Goal: Information Seeking & Learning: Learn about a topic

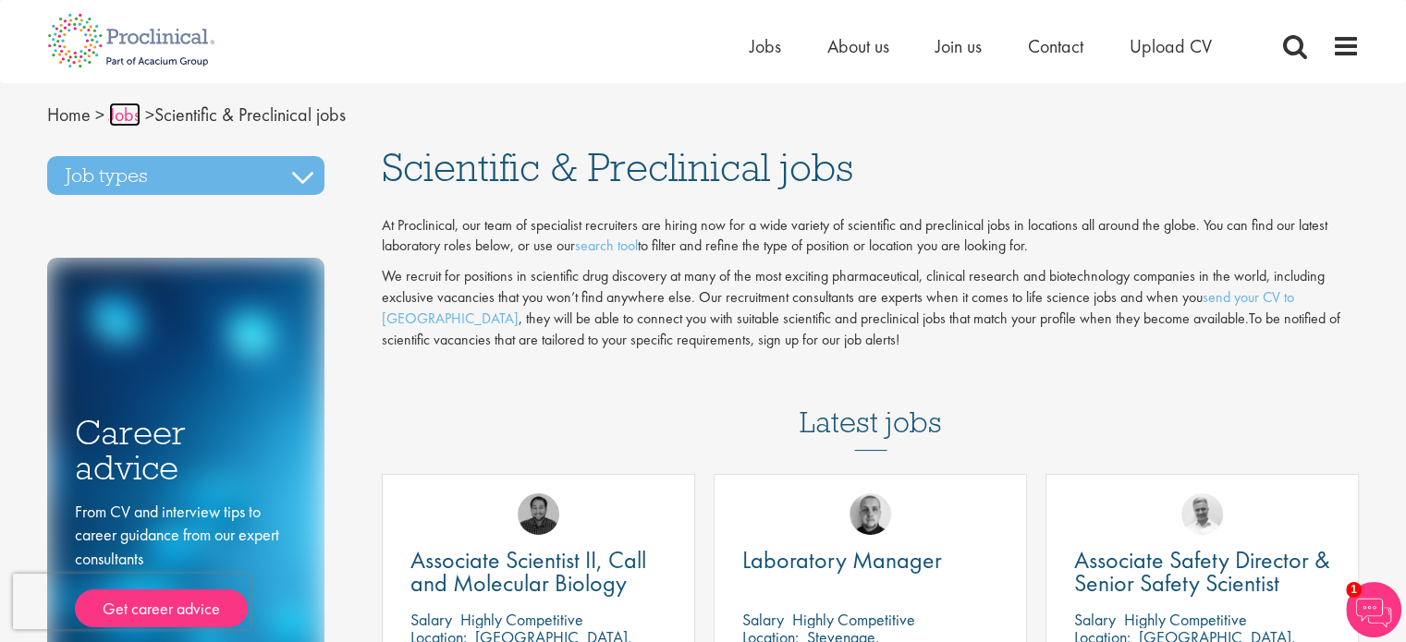
click at [125, 116] on link "Jobs" at bounding box center [124, 115] width 31 height 24
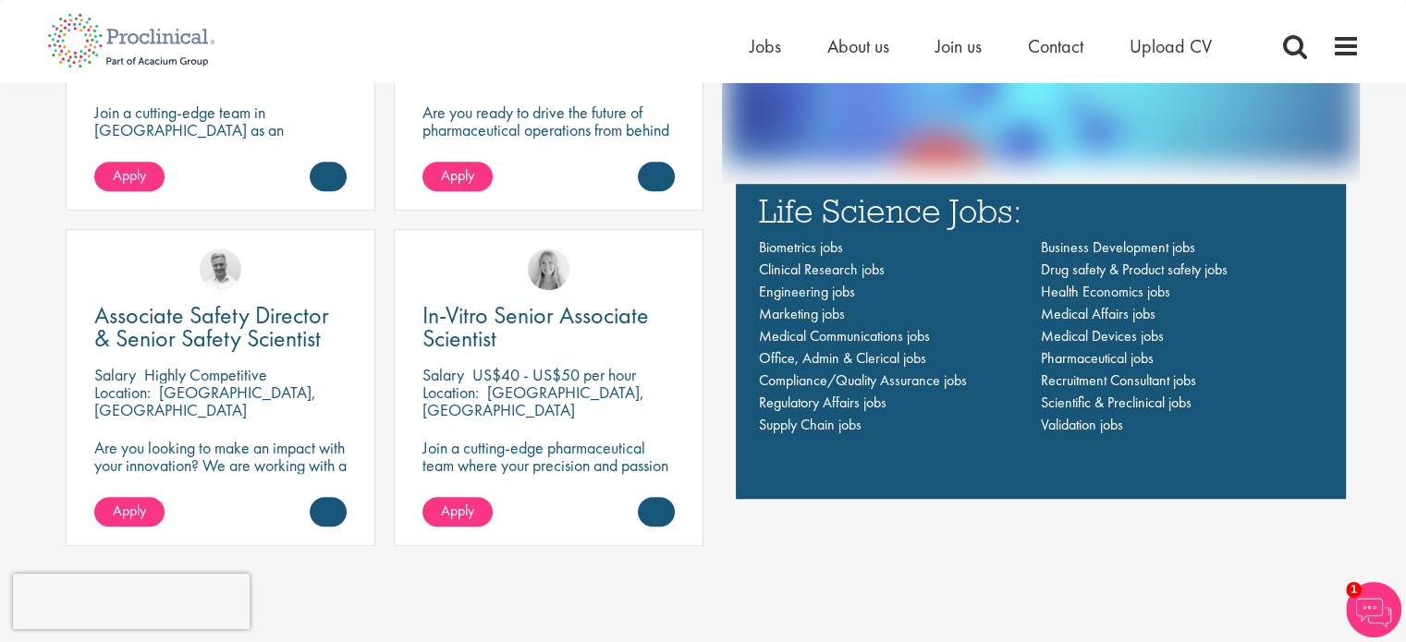
scroll to position [1330, 0]
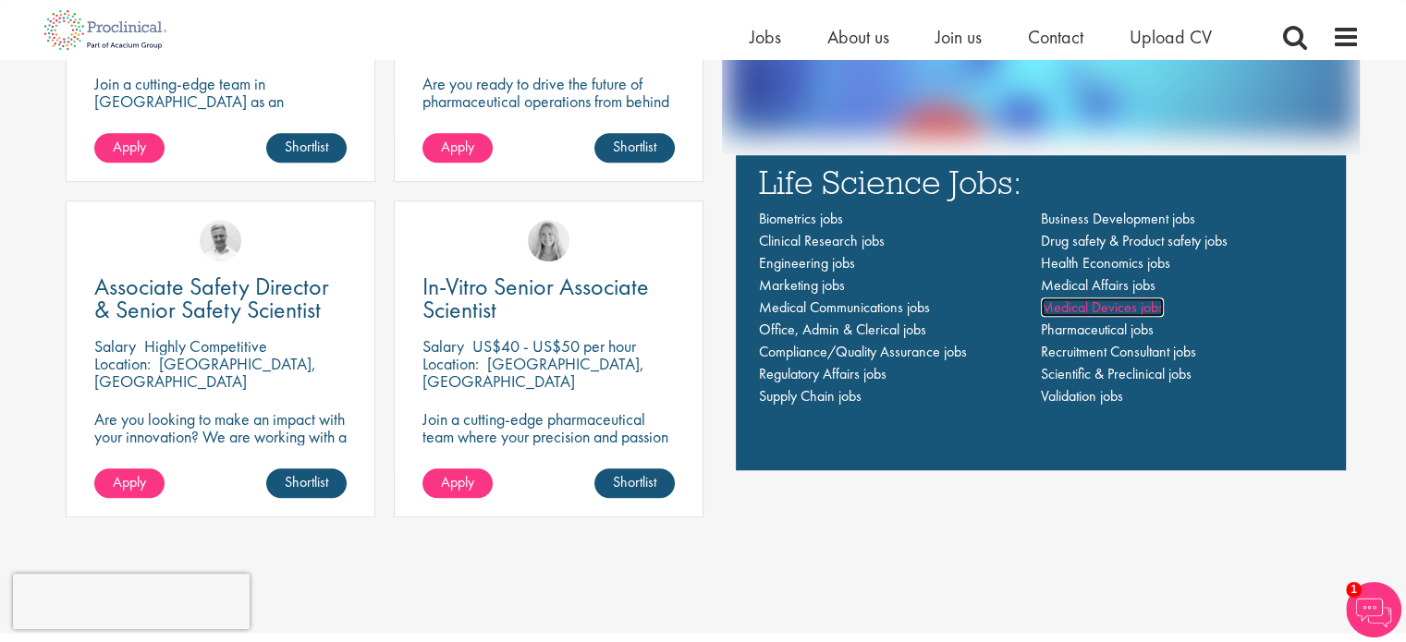
click at [1084, 310] on span "Medical Devices jobs" at bounding box center [1102, 307] width 123 height 19
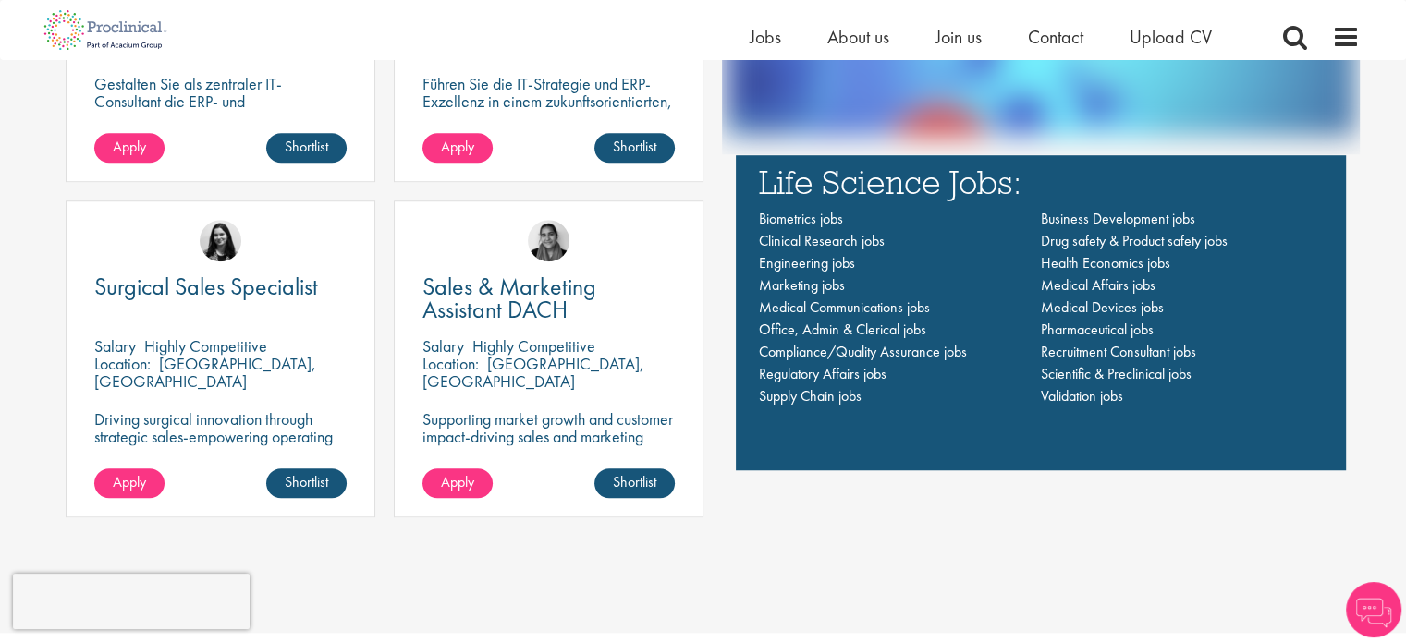
scroll to position [1330, 0]
click at [1098, 284] on span "Medical Affairs jobs" at bounding box center [1098, 284] width 115 height 19
